Goal: Task Accomplishment & Management: Manage account settings

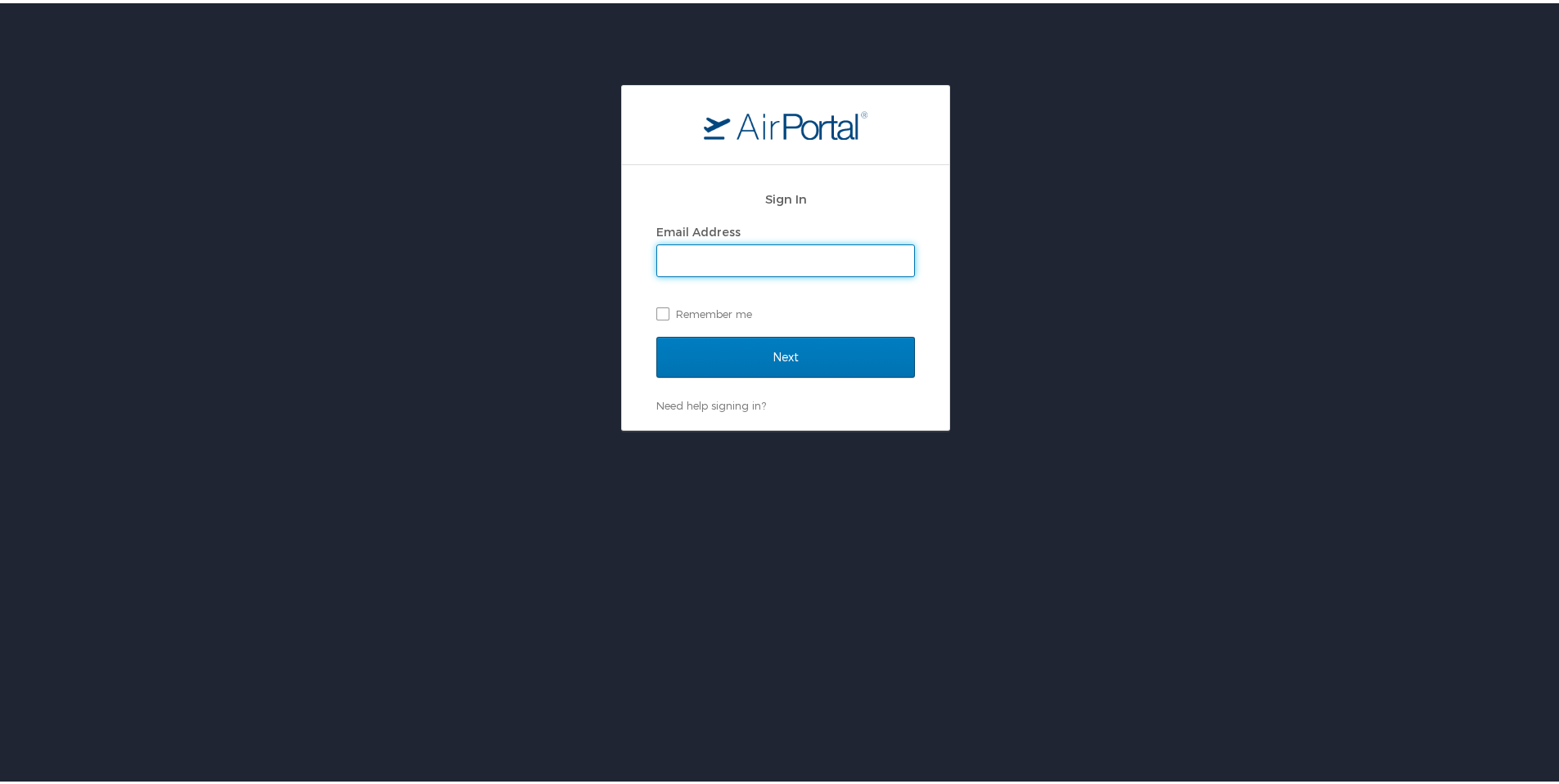
click at [774, 261] on input "Email Address" at bounding box center [785, 257] width 257 height 31
type input "april.bonner@phifer.com"
click at [656, 334] on input "Next" at bounding box center [785, 353] width 259 height 40
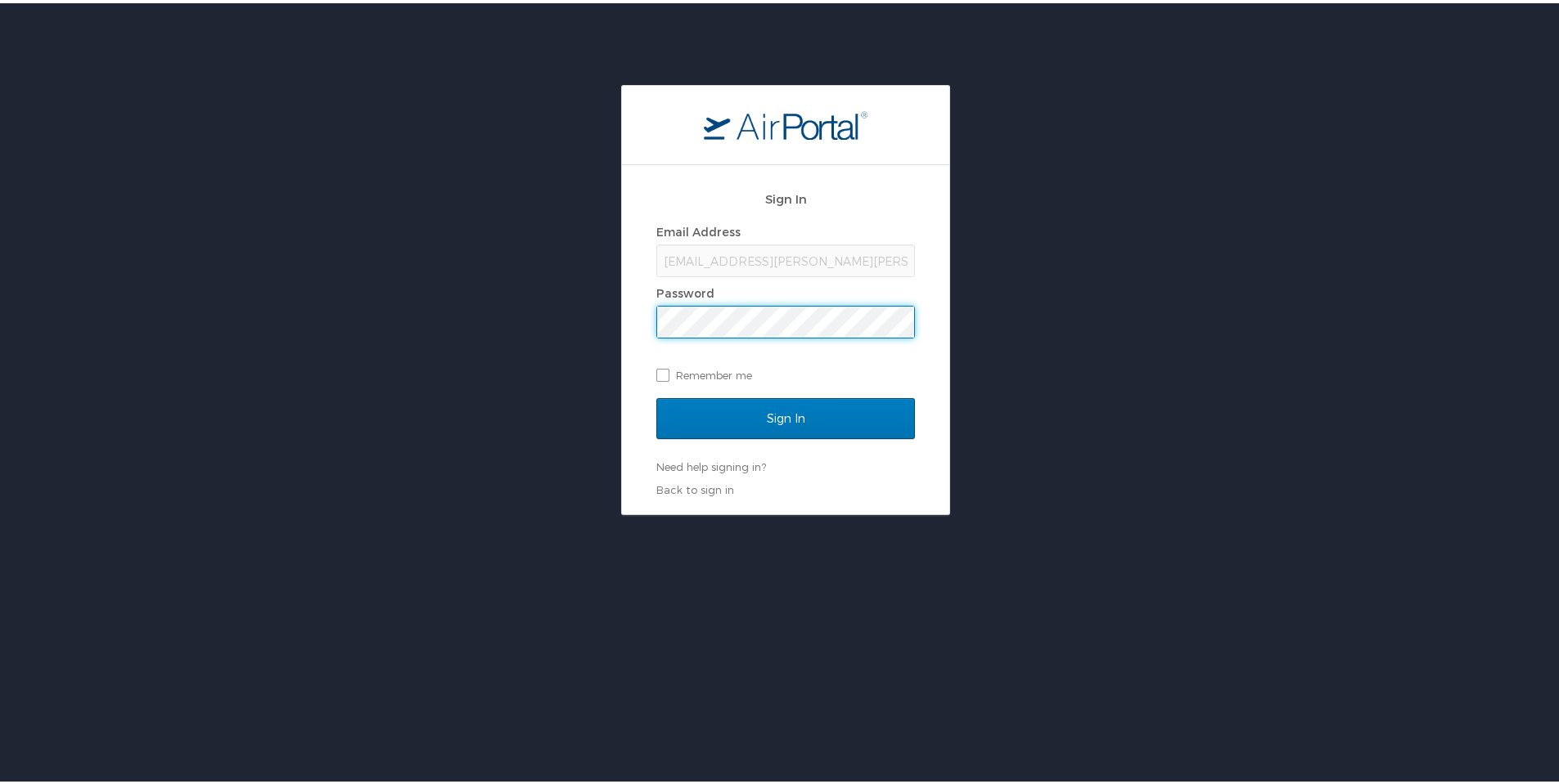
click at [656, 395] on input "Sign In" at bounding box center [785, 415] width 259 height 40
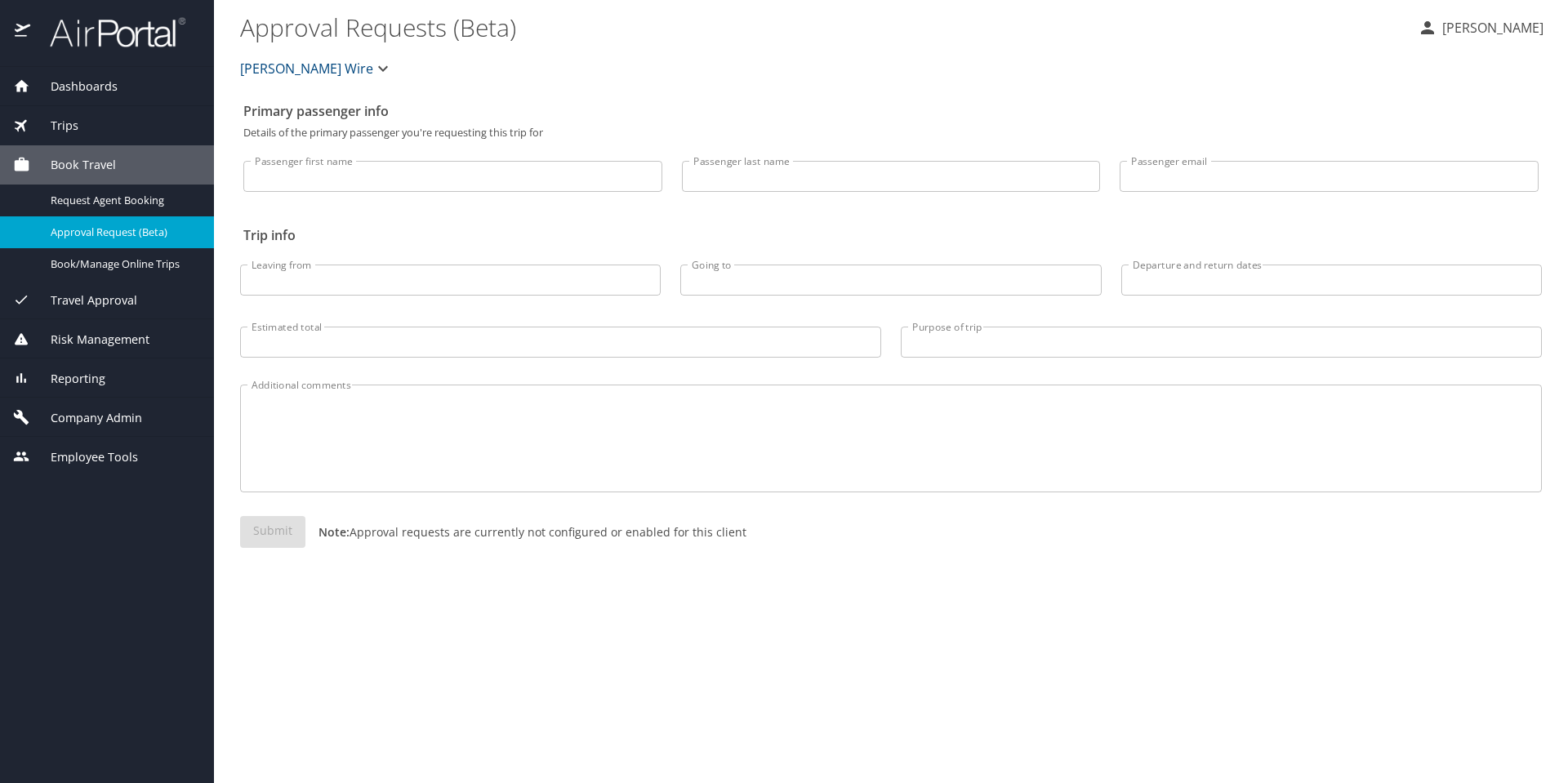
click at [126, 421] on span "Company Admin" at bounding box center [86, 418] width 111 height 18
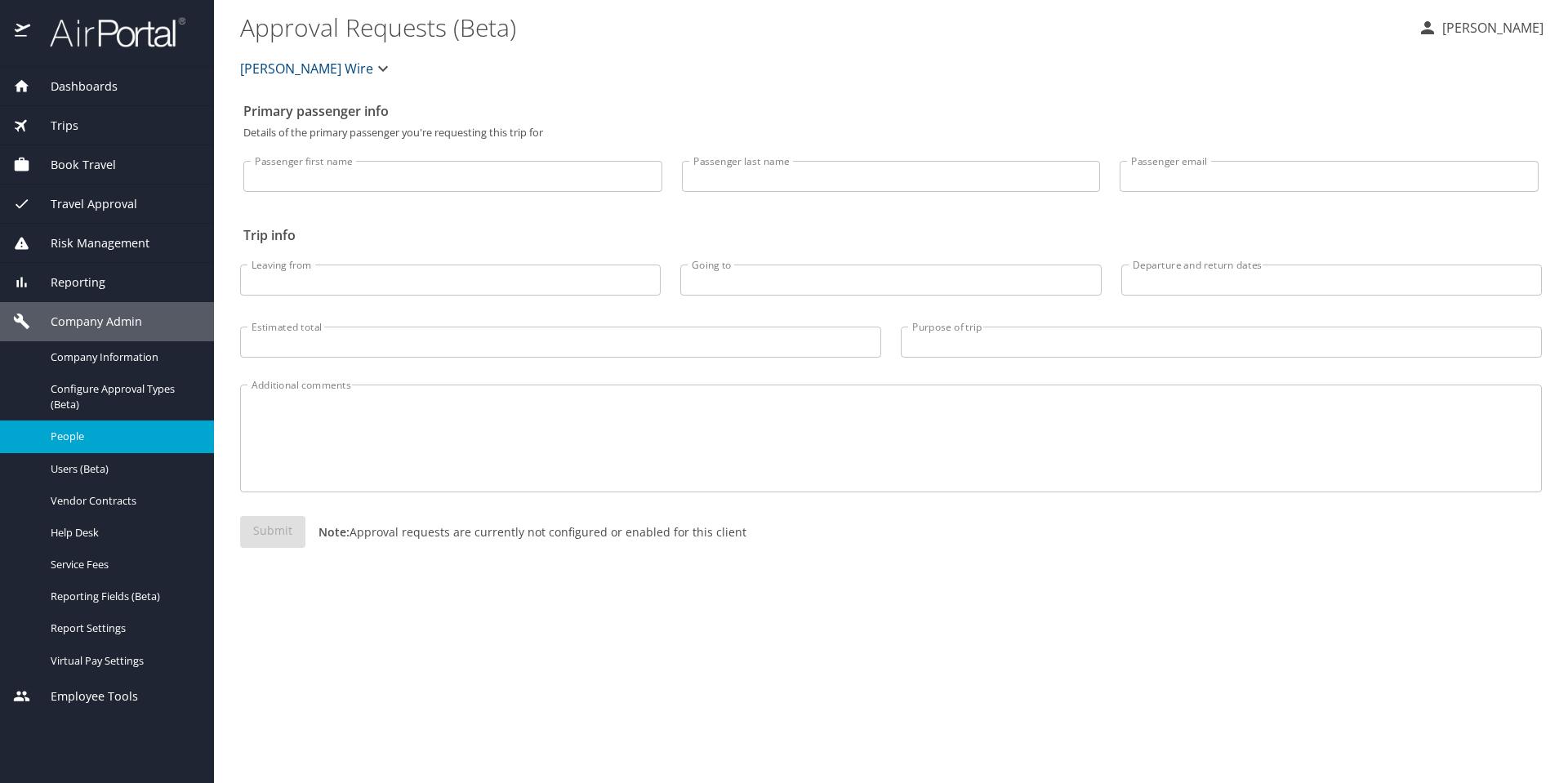
click at [80, 439] on span "People" at bounding box center [122, 437] width 144 height 16
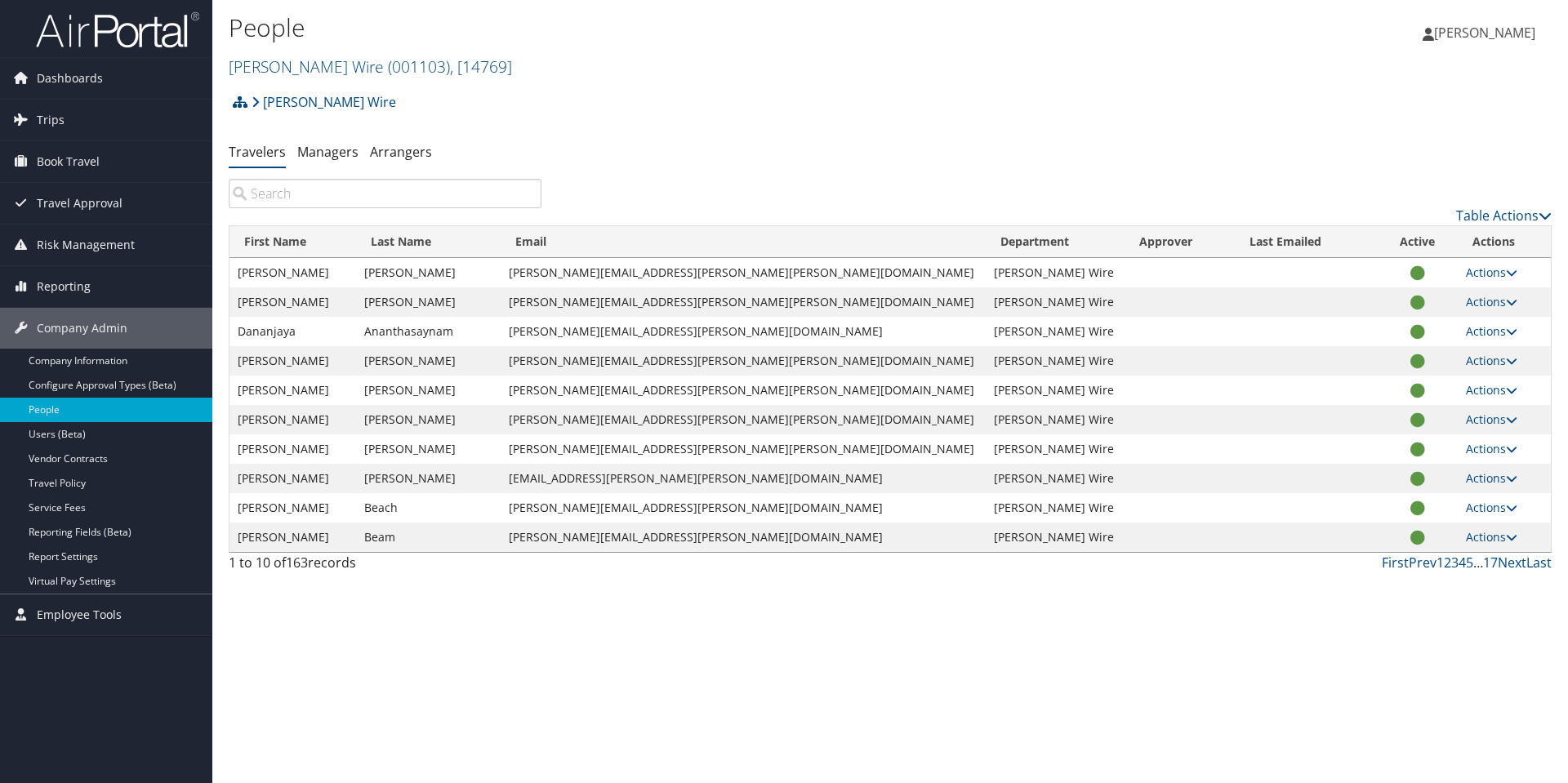
click at [306, 191] on input "search" at bounding box center [384, 193] width 312 height 30
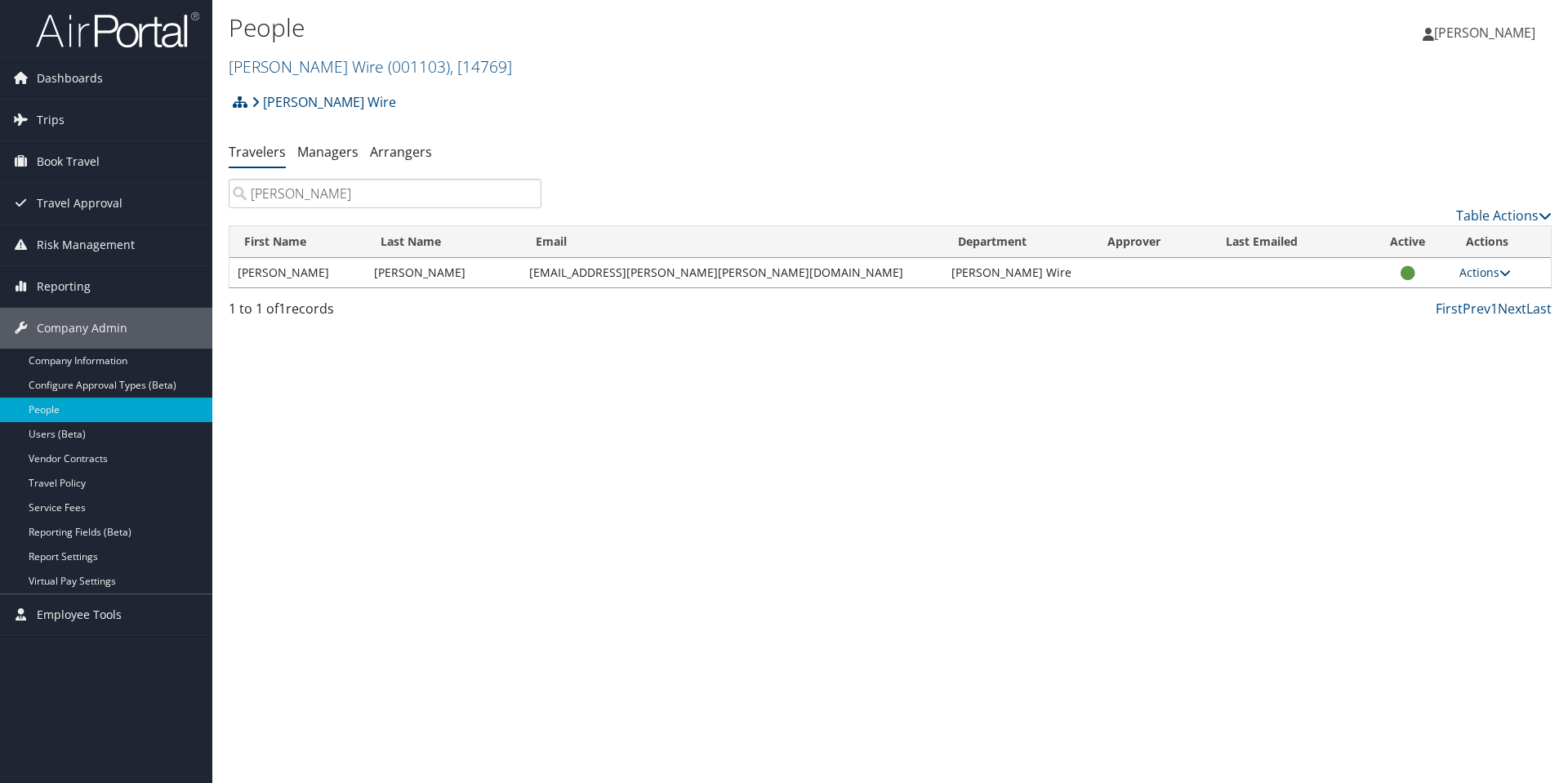
type input "[PERSON_NAME]"
click at [1474, 274] on link "Actions" at bounding box center [1484, 272] width 51 height 16
click at [1449, 325] on link "View Profile" at bounding box center [1419, 324] width 150 height 28
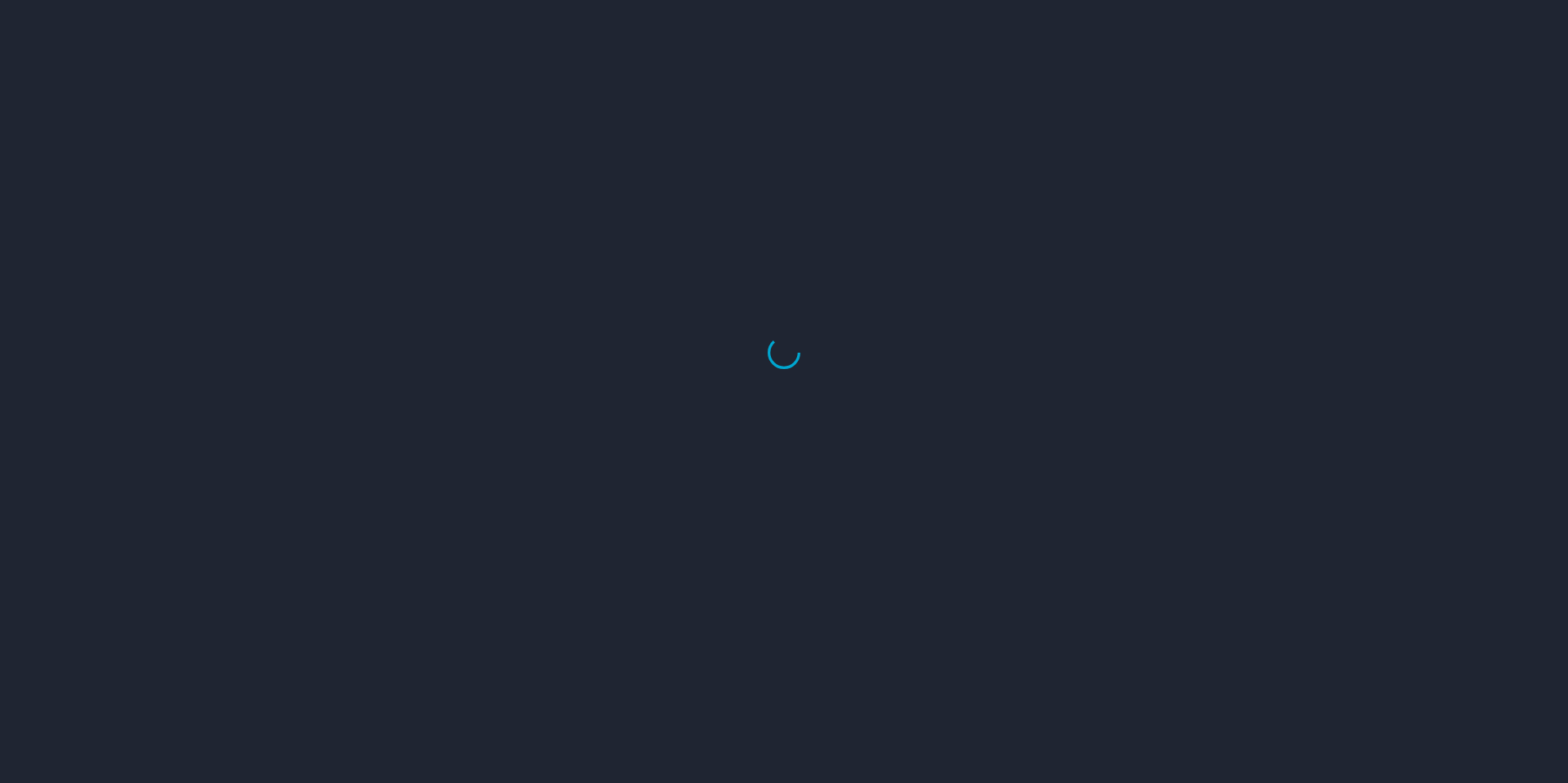
select select "US"
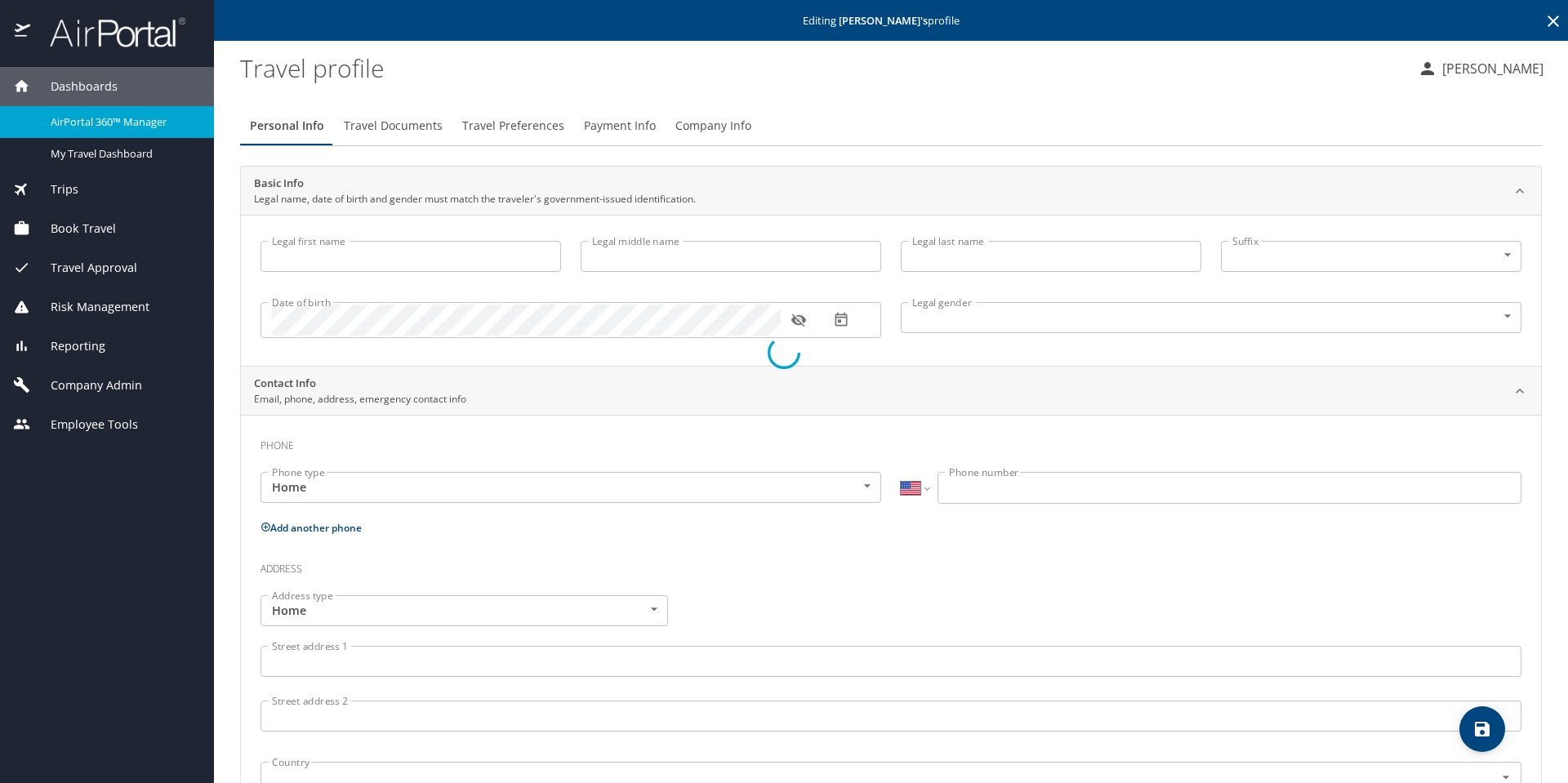
type input "Philip"
type input "Shane"
type input "Gruwell"
type input "Male"
select select "US"
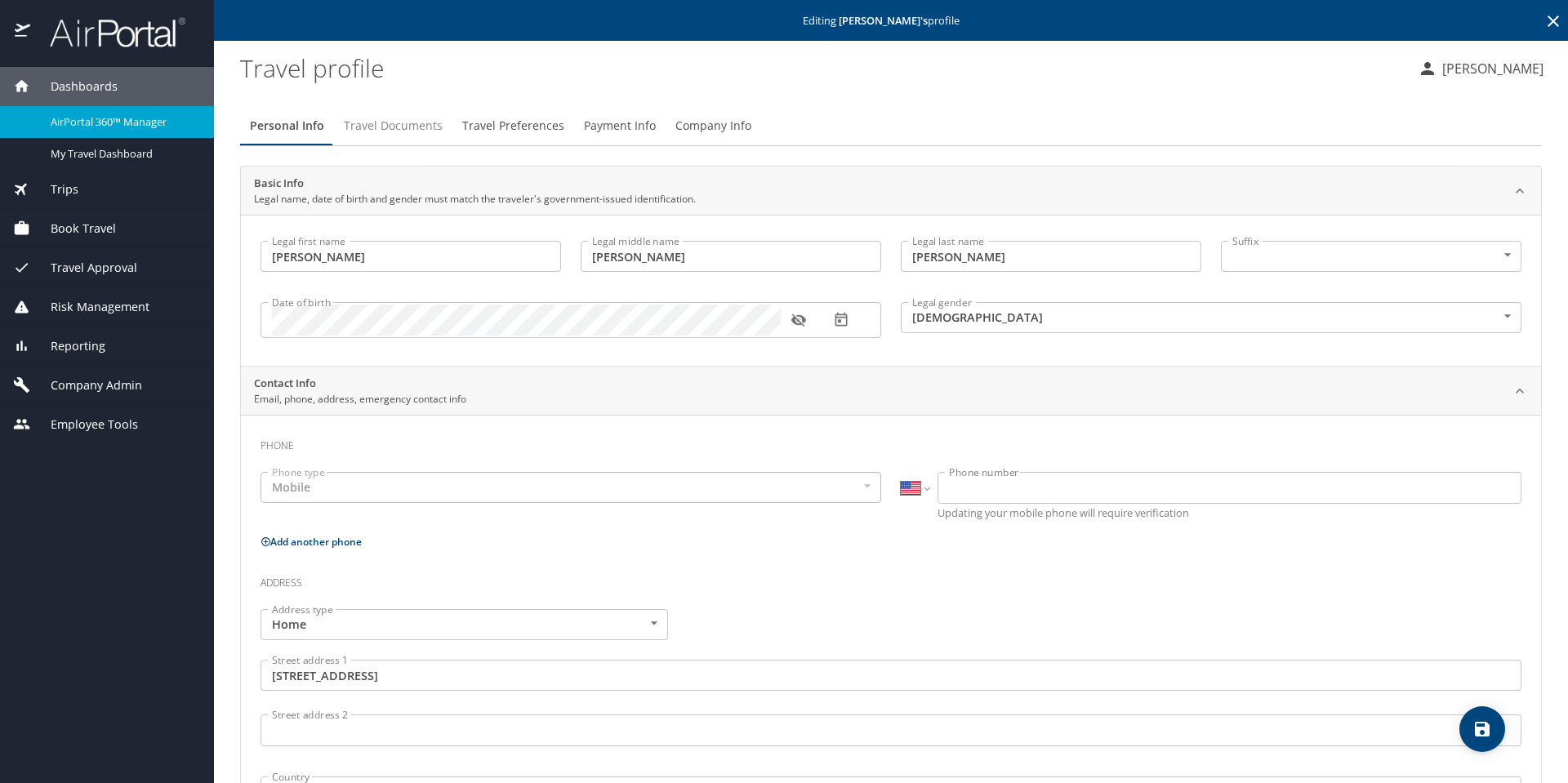
click at [392, 127] on span "Travel Documents" at bounding box center [393, 126] width 99 height 21
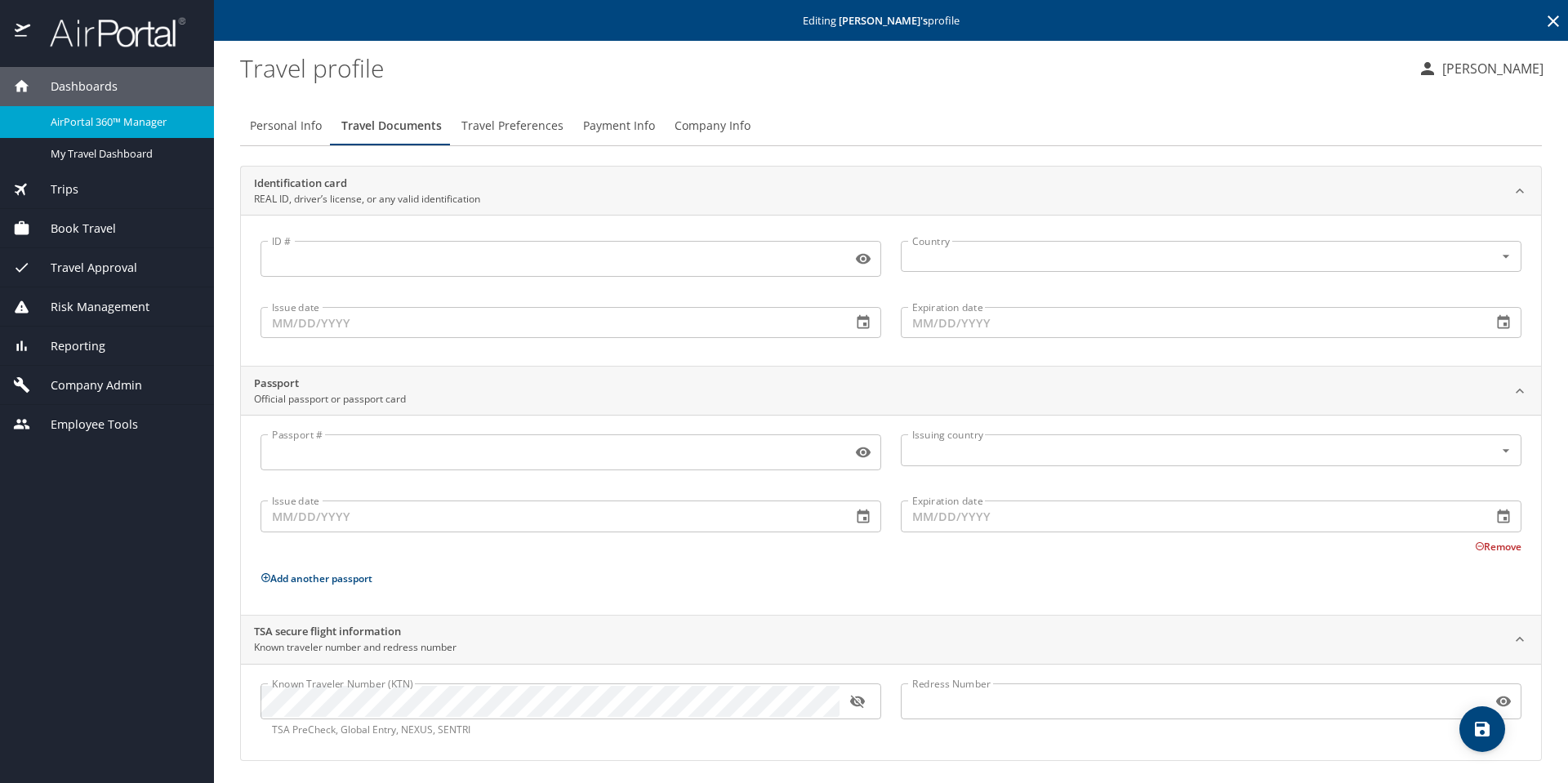
scroll to position [4, 0]
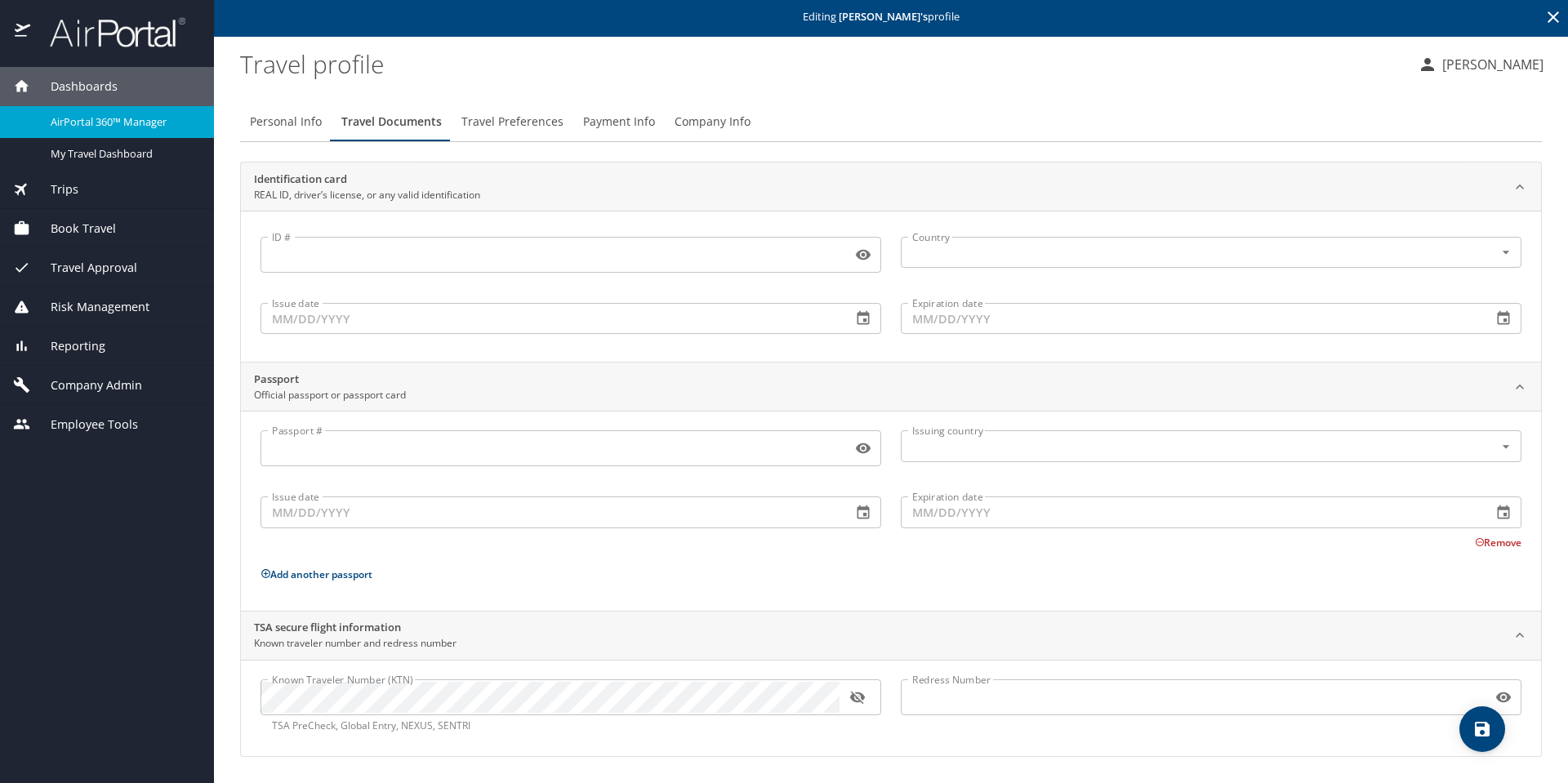
click at [521, 120] on span "Travel Preferences" at bounding box center [512, 121] width 102 height 21
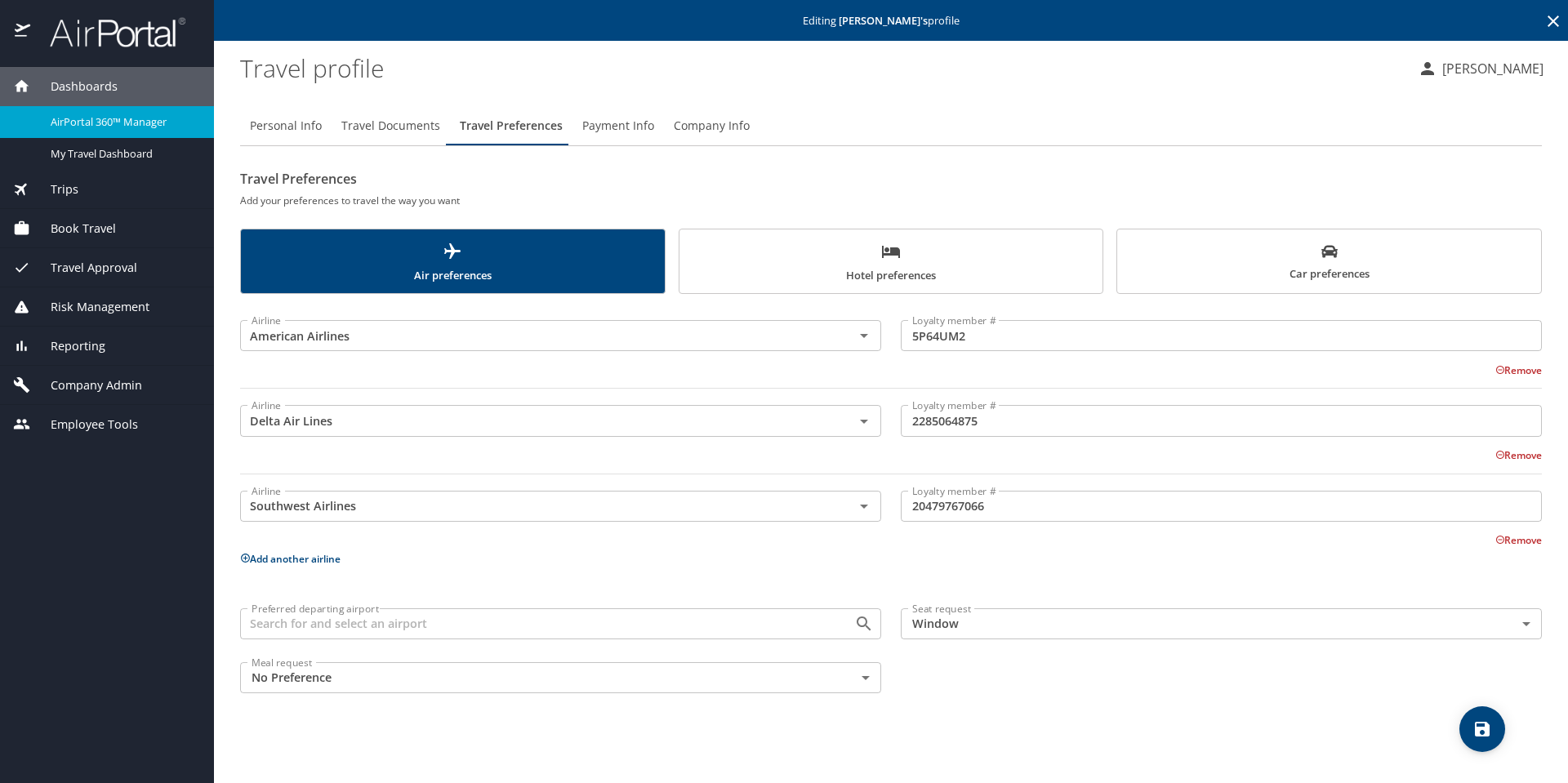
scroll to position [0, 0]
click at [893, 270] on span "Hotel preferences" at bounding box center [891, 263] width 404 height 43
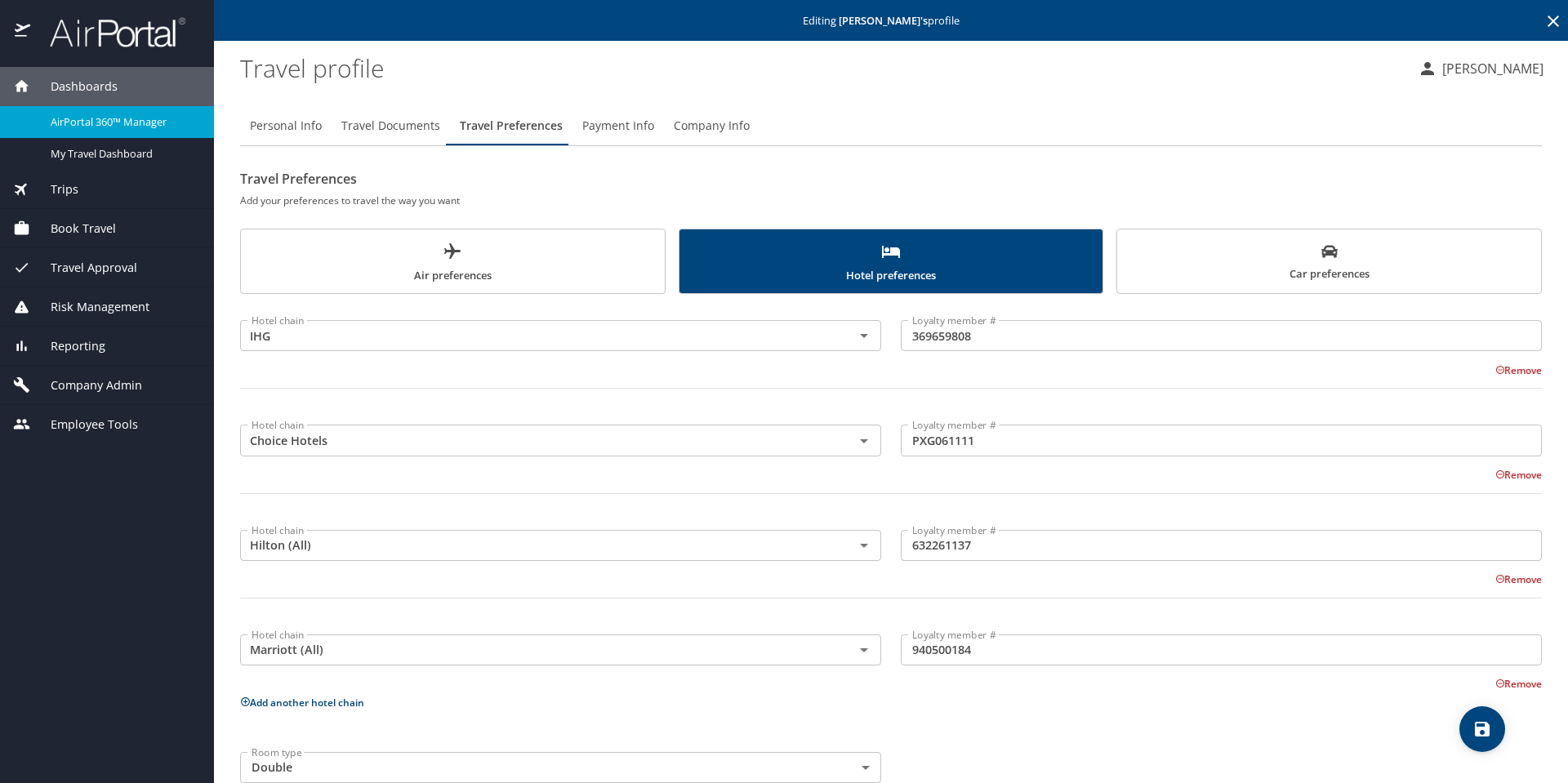
scroll to position [36, 0]
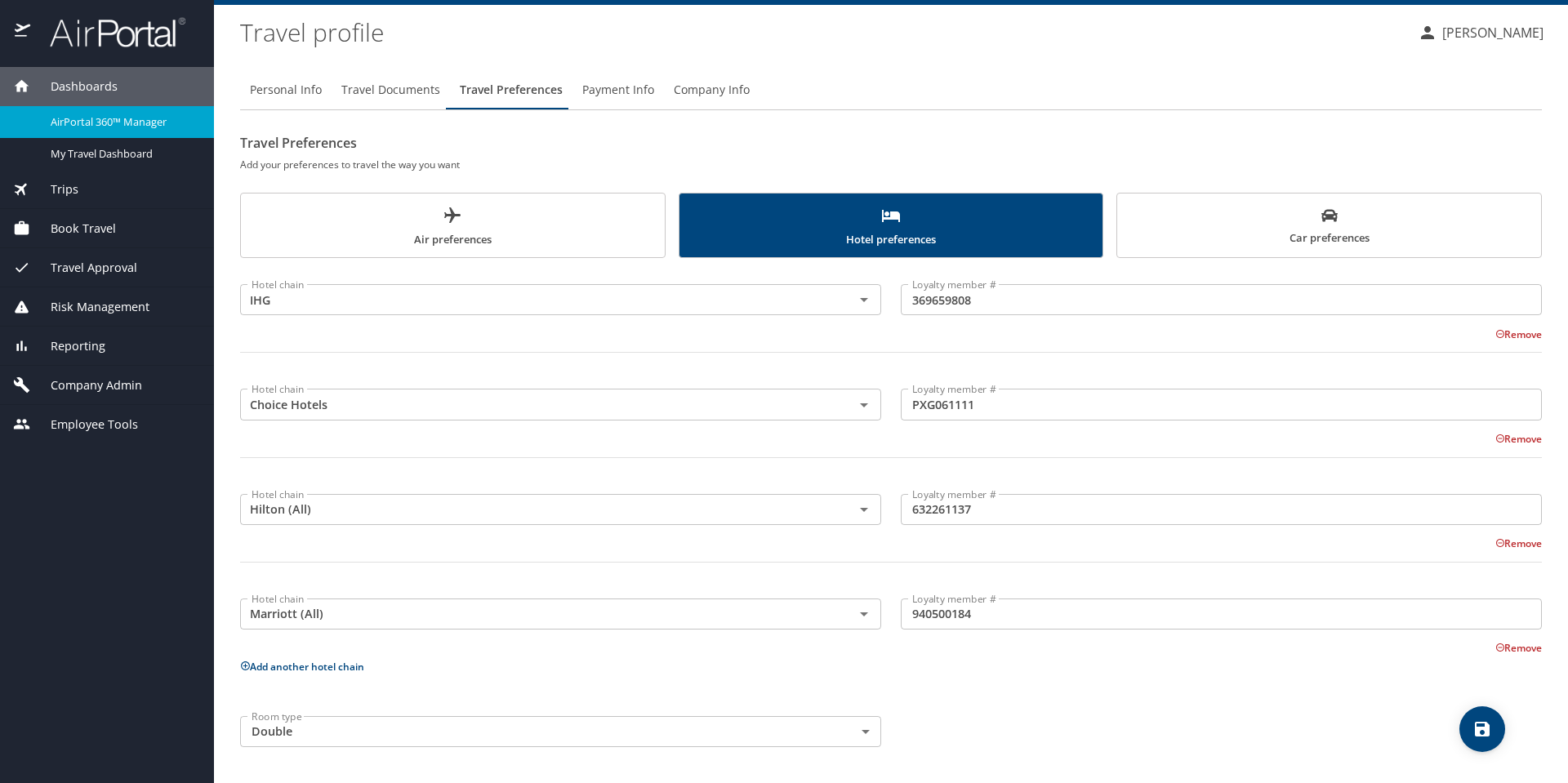
click at [1244, 213] on span "Car preferences" at bounding box center [1329, 227] width 404 height 40
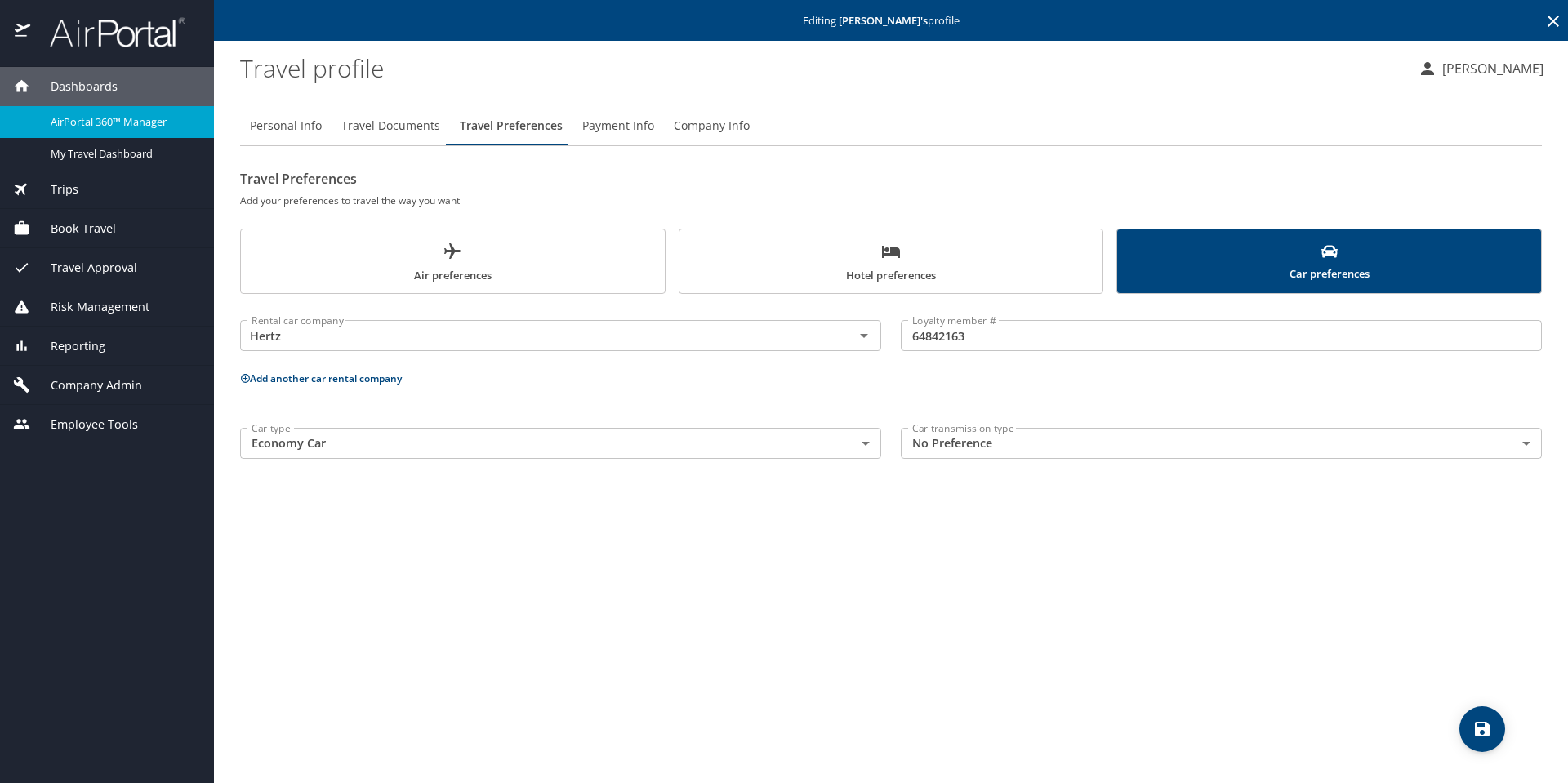
scroll to position [0, 0]
click at [99, 386] on span "Company Admin" at bounding box center [86, 386] width 111 height 18
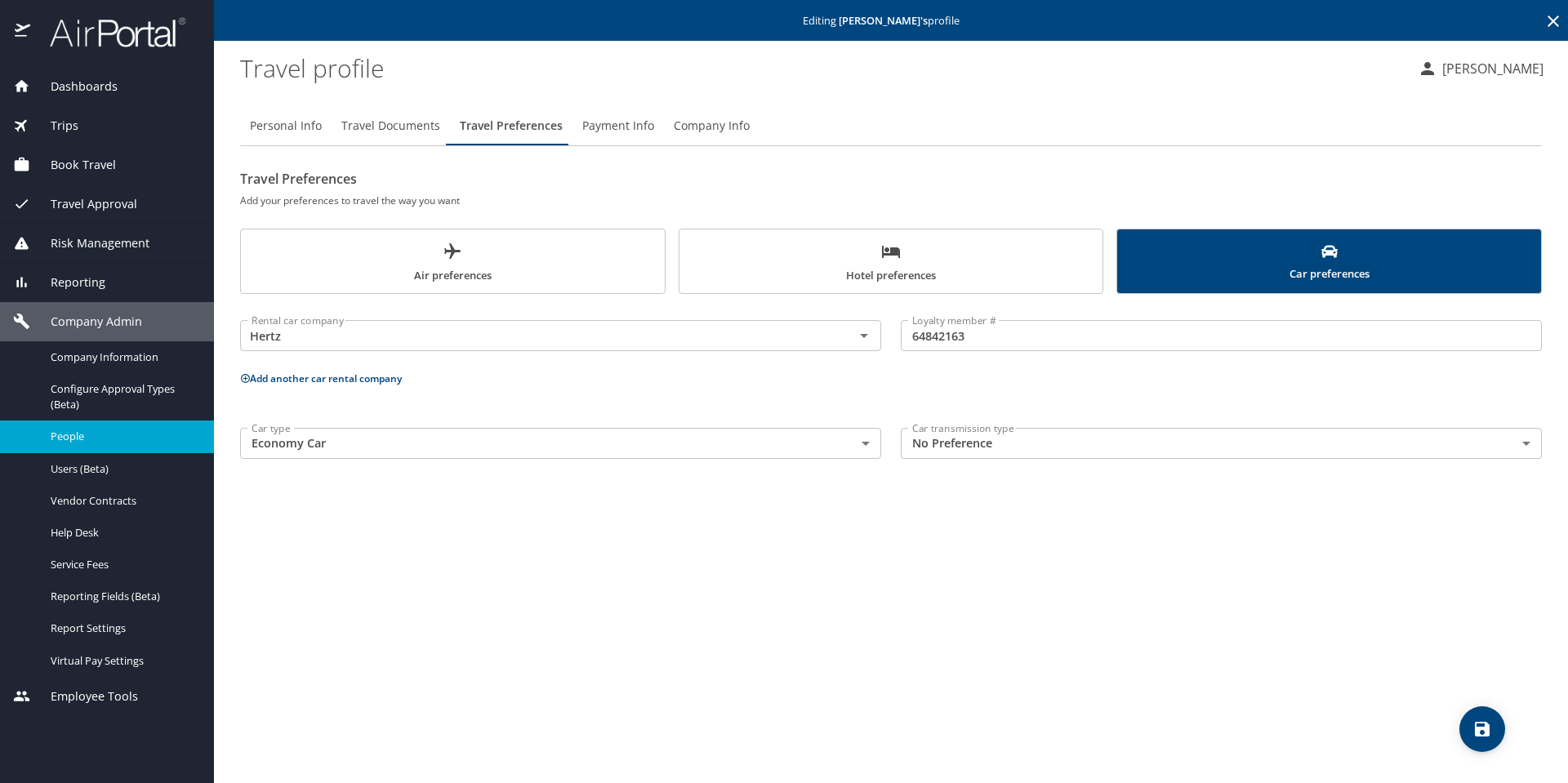
click at [87, 444] on span "People" at bounding box center [122, 437] width 144 height 16
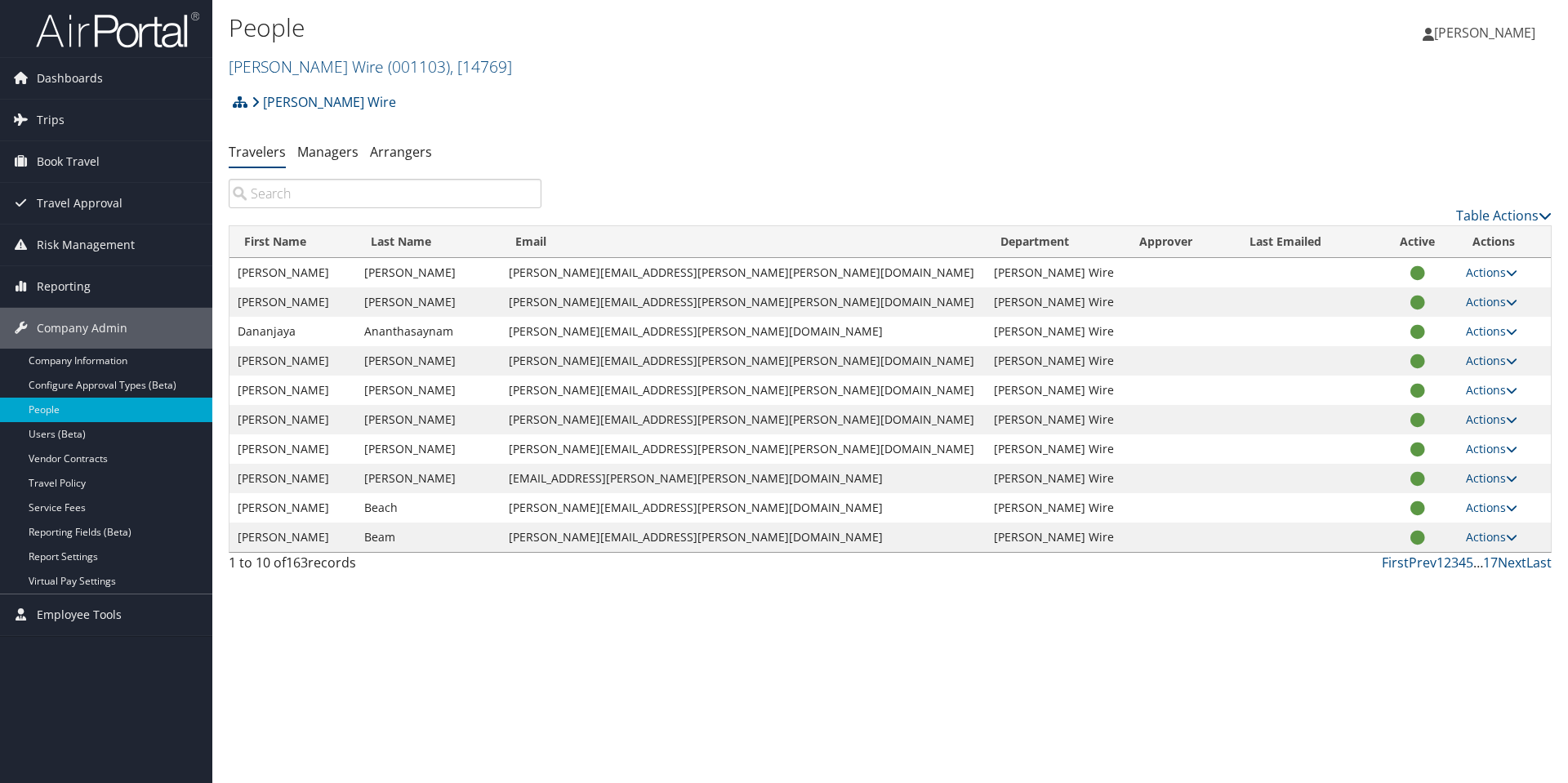
click at [292, 197] on input "search" at bounding box center [384, 193] width 312 height 30
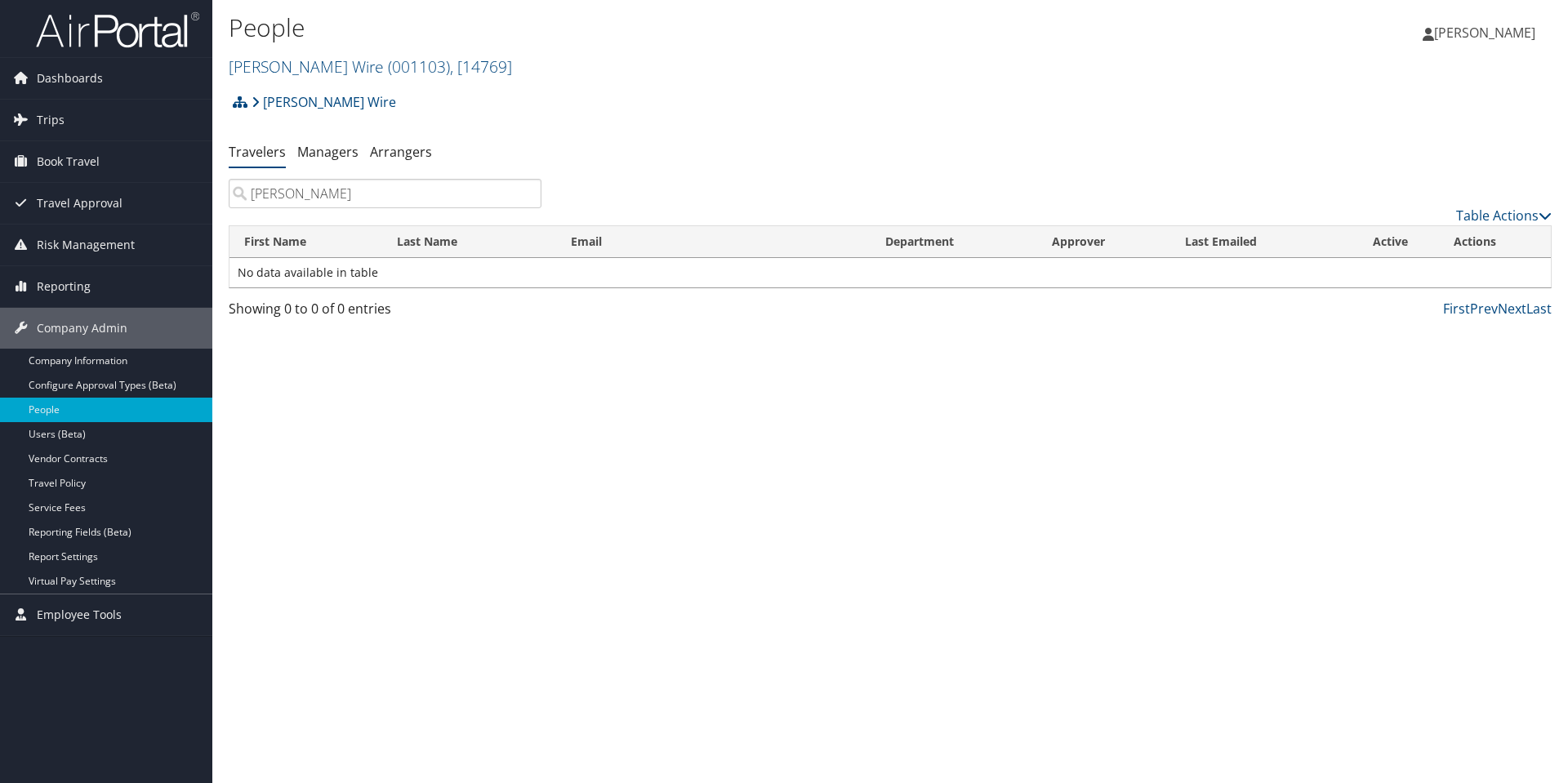
type input "[PERSON_NAME]"
